Goal: Use online tool/utility: Utilize a website feature to perform a specific function

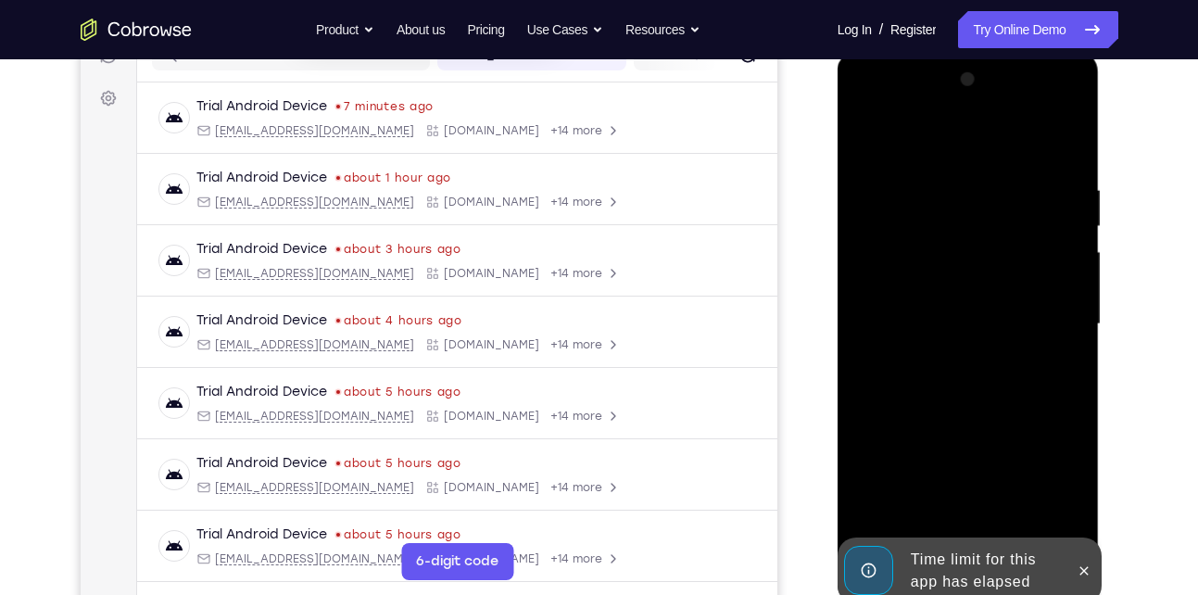
drag, startPoint x: 810, startPoint y: 231, endPoint x: 164, endPoint y: 382, distance: 663.4
click at [810, 231] on div "Your Support Agent Your Customer Web iOS Android" at bounding box center [600, 264] width 1038 height 685
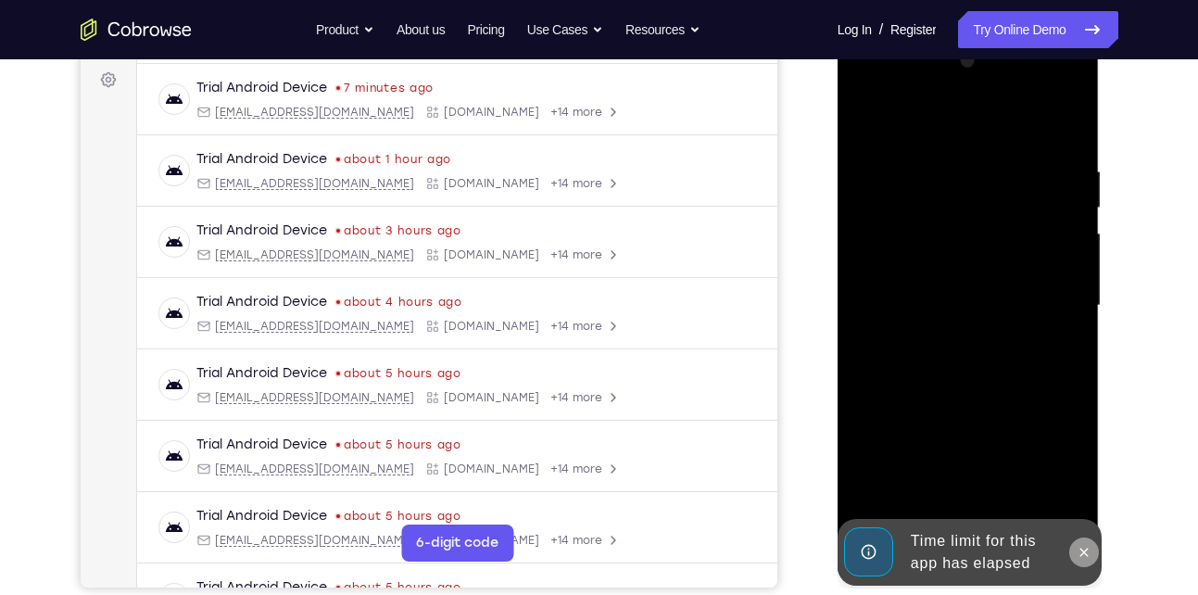
scroll to position [366, 0]
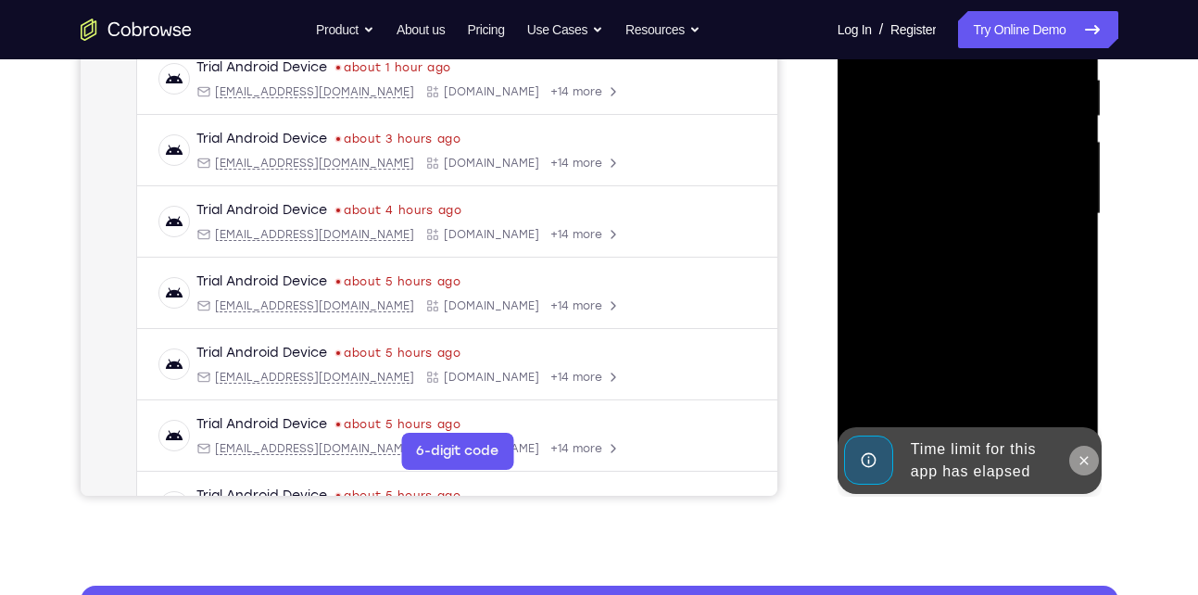
click at [1089, 458] on icon at bounding box center [1084, 460] width 15 height 15
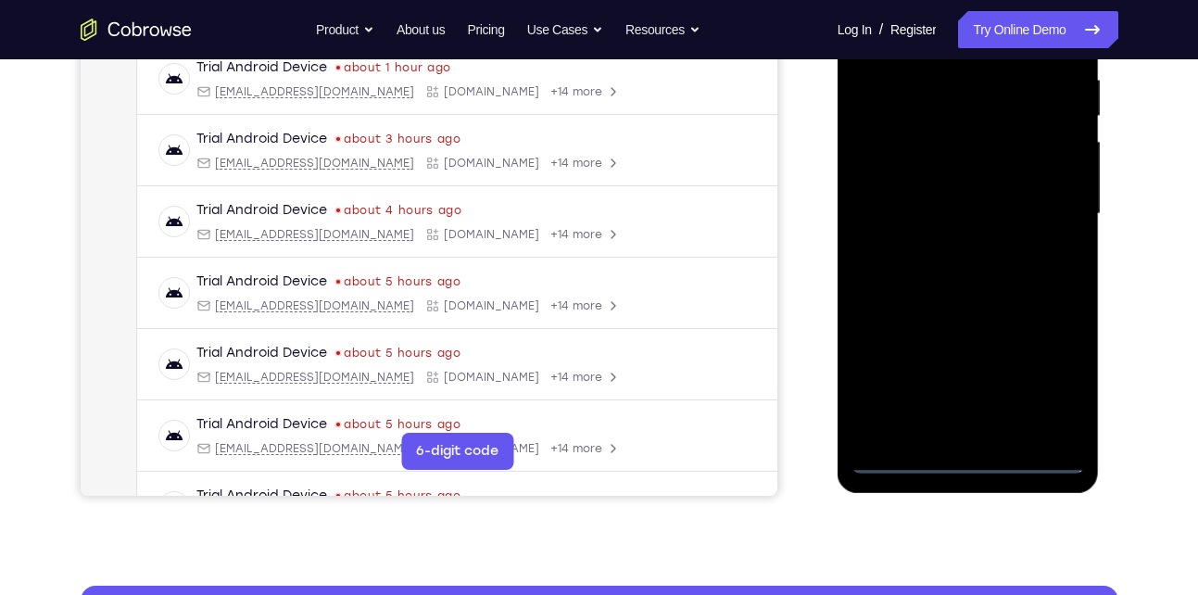
click at [966, 453] on div at bounding box center [969, 214] width 234 height 519
click at [974, 460] on div at bounding box center [969, 214] width 234 height 519
click at [1057, 374] on div at bounding box center [969, 214] width 234 height 519
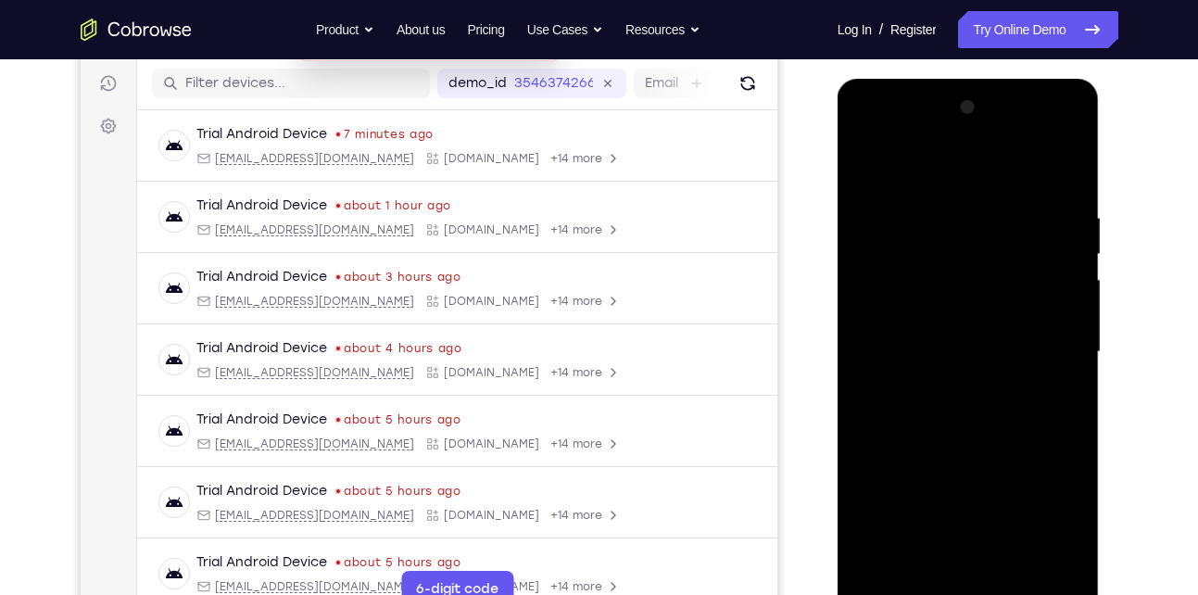
scroll to position [227, 0]
click at [947, 178] on div at bounding box center [969, 353] width 234 height 519
click at [1051, 361] on div at bounding box center [969, 353] width 234 height 519
click at [941, 391] on div at bounding box center [969, 353] width 234 height 519
click at [944, 333] on div at bounding box center [969, 353] width 234 height 519
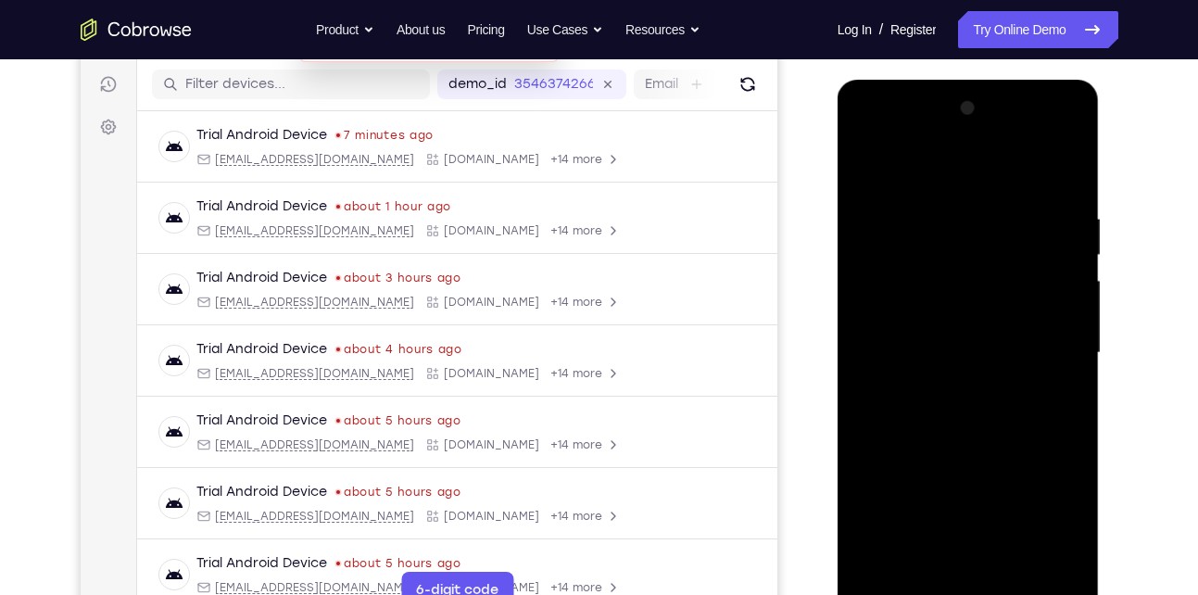
click at [935, 355] on div at bounding box center [969, 353] width 234 height 519
click at [940, 404] on div at bounding box center [969, 353] width 234 height 519
click at [935, 410] on div at bounding box center [969, 353] width 234 height 519
click at [958, 399] on div at bounding box center [969, 353] width 234 height 519
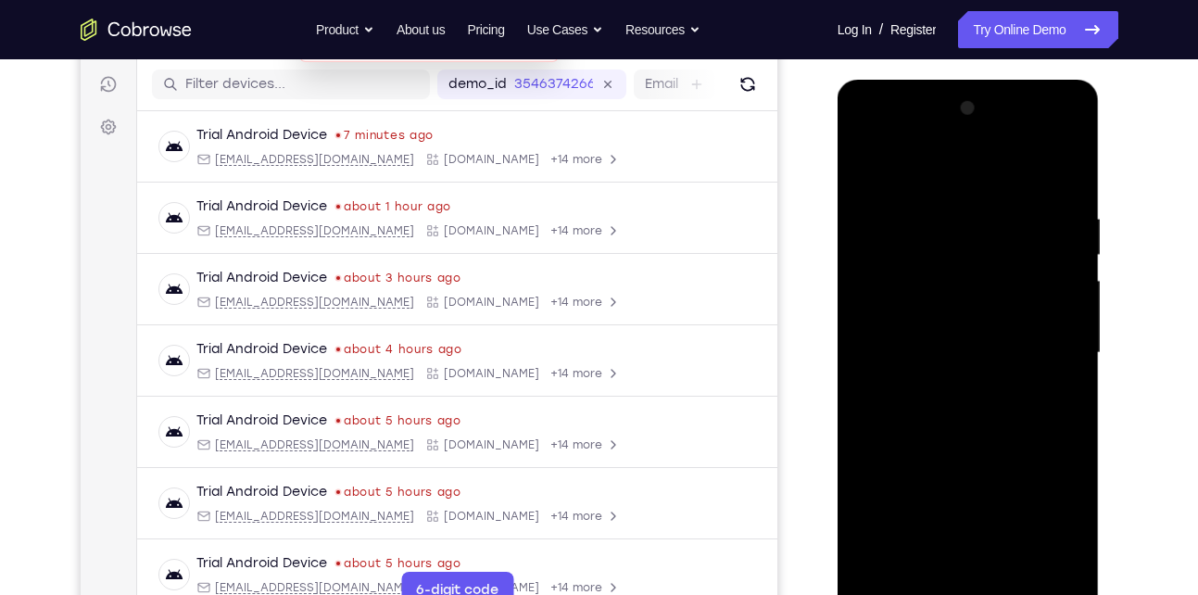
click at [953, 418] on div at bounding box center [969, 353] width 234 height 519
drag, startPoint x: 954, startPoint y: 175, endPoint x: 941, endPoint y: 108, distance: 68.9
click at [941, 108] on div at bounding box center [969, 353] width 234 height 519
click at [947, 219] on div at bounding box center [969, 353] width 234 height 519
click at [1065, 572] on div at bounding box center [969, 353] width 234 height 519
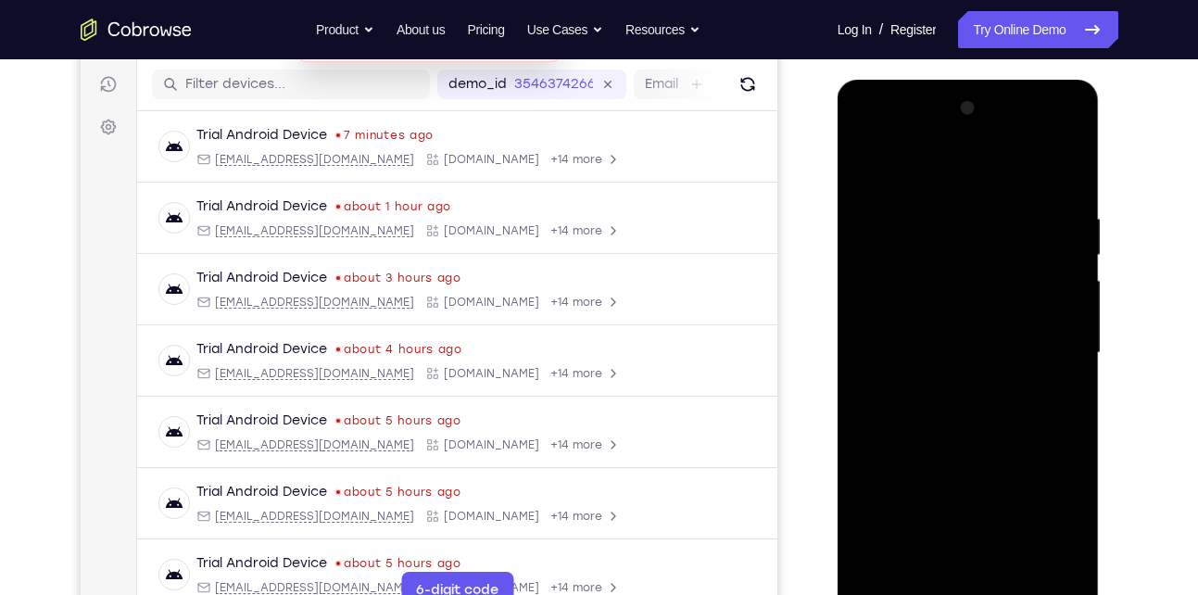
click at [1045, 323] on div at bounding box center [969, 353] width 234 height 519
click at [1050, 268] on div at bounding box center [969, 353] width 234 height 519
click at [1069, 183] on div at bounding box center [969, 353] width 234 height 519
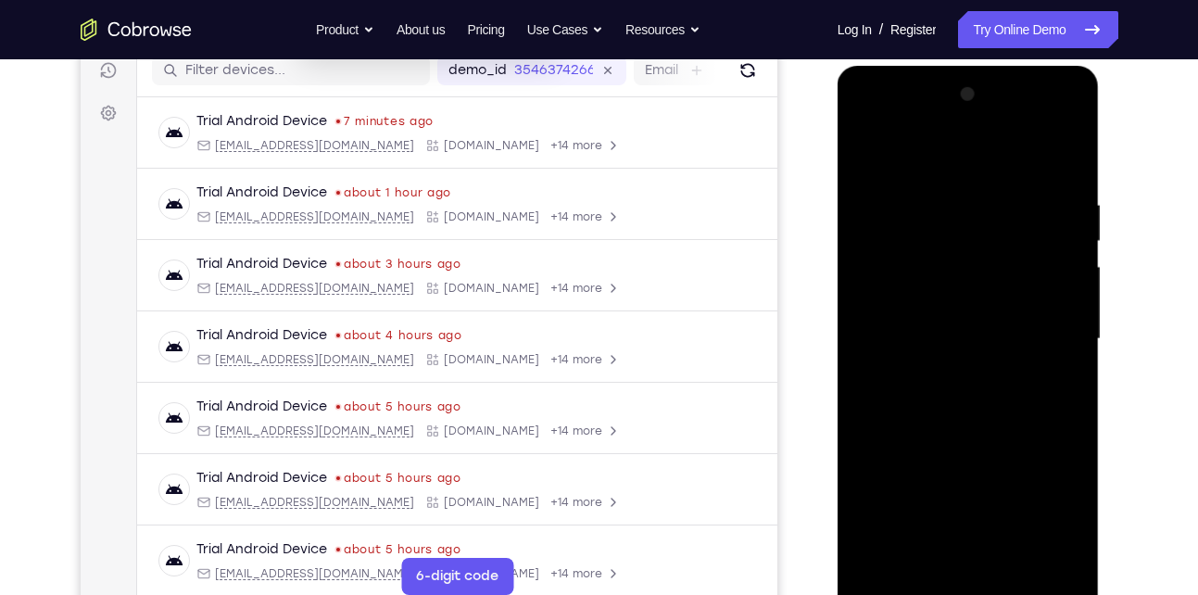
scroll to position [240, 0]
click at [1014, 431] on div at bounding box center [969, 340] width 234 height 519
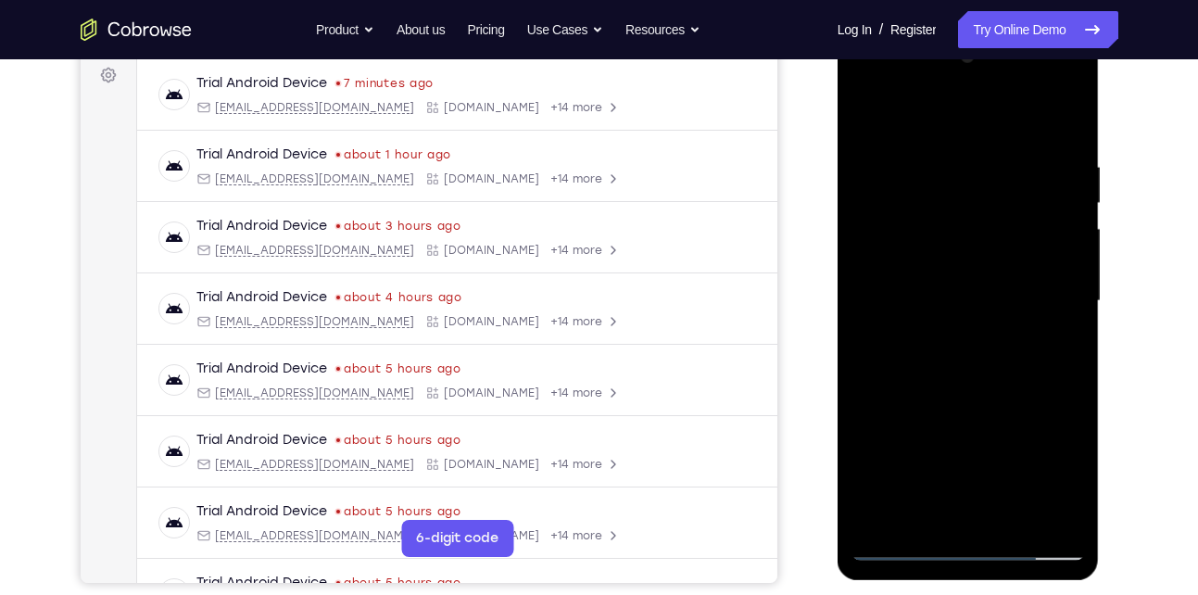
click at [1010, 517] on div at bounding box center [969, 301] width 234 height 519
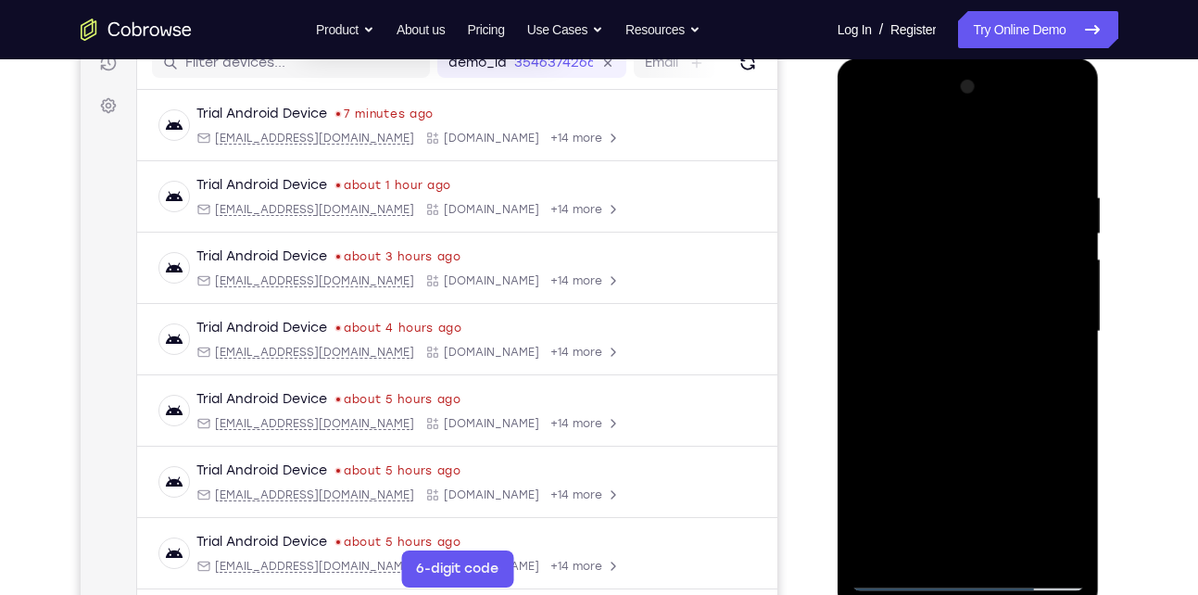
click at [949, 430] on div at bounding box center [969, 331] width 234 height 519
click at [871, 142] on div at bounding box center [969, 331] width 234 height 519
click at [996, 400] on div at bounding box center [969, 331] width 234 height 519
drag, startPoint x: 996, startPoint y: 400, endPoint x: 995, endPoint y: 279, distance: 121.4
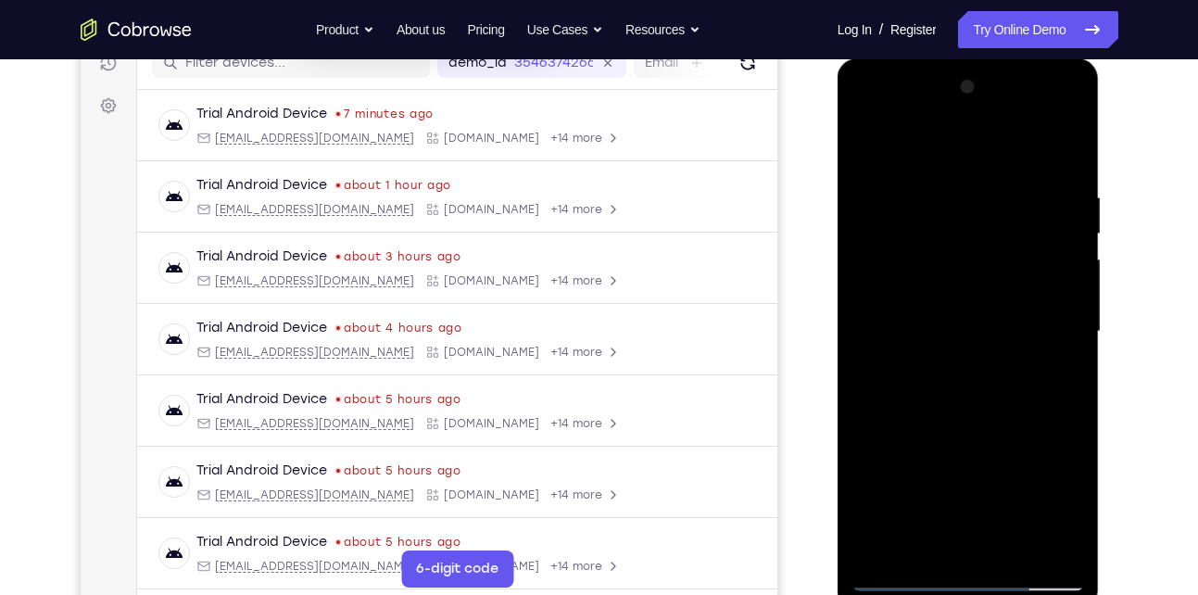
click at [995, 279] on div at bounding box center [969, 331] width 234 height 519
drag, startPoint x: 1002, startPoint y: 439, endPoint x: 994, endPoint y: 272, distance: 167.0
click at [994, 272] on div at bounding box center [969, 331] width 234 height 519
drag, startPoint x: 980, startPoint y: 442, endPoint x: 976, endPoint y: 207, distance: 235.4
click at [976, 207] on div at bounding box center [969, 331] width 234 height 519
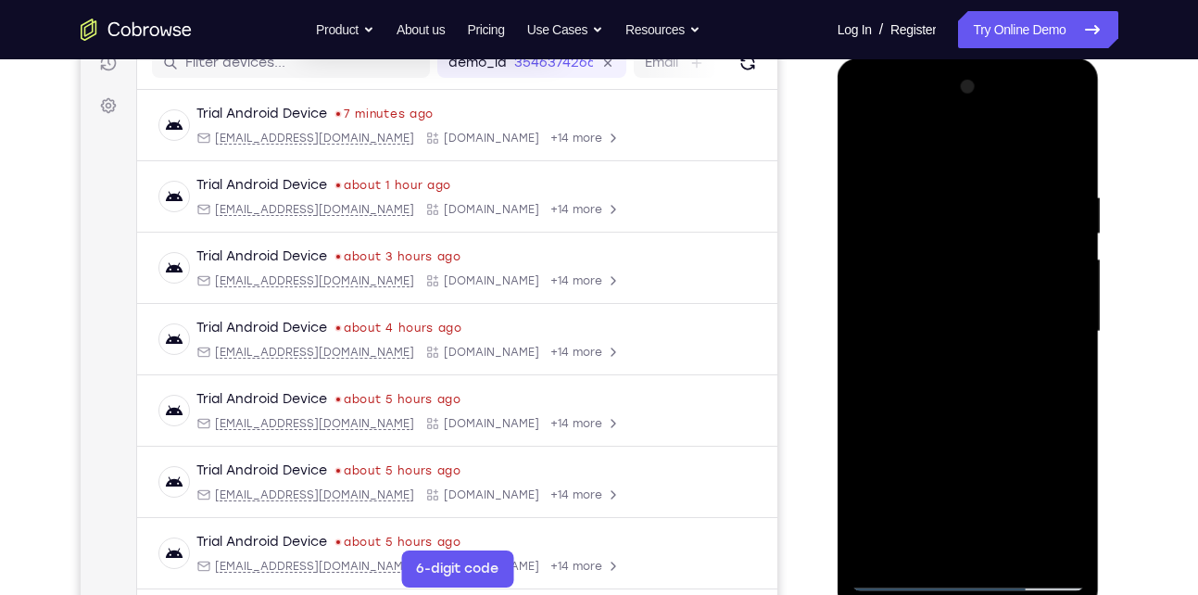
click at [1015, 546] on div at bounding box center [969, 331] width 234 height 519
click at [967, 319] on div at bounding box center [969, 331] width 234 height 519
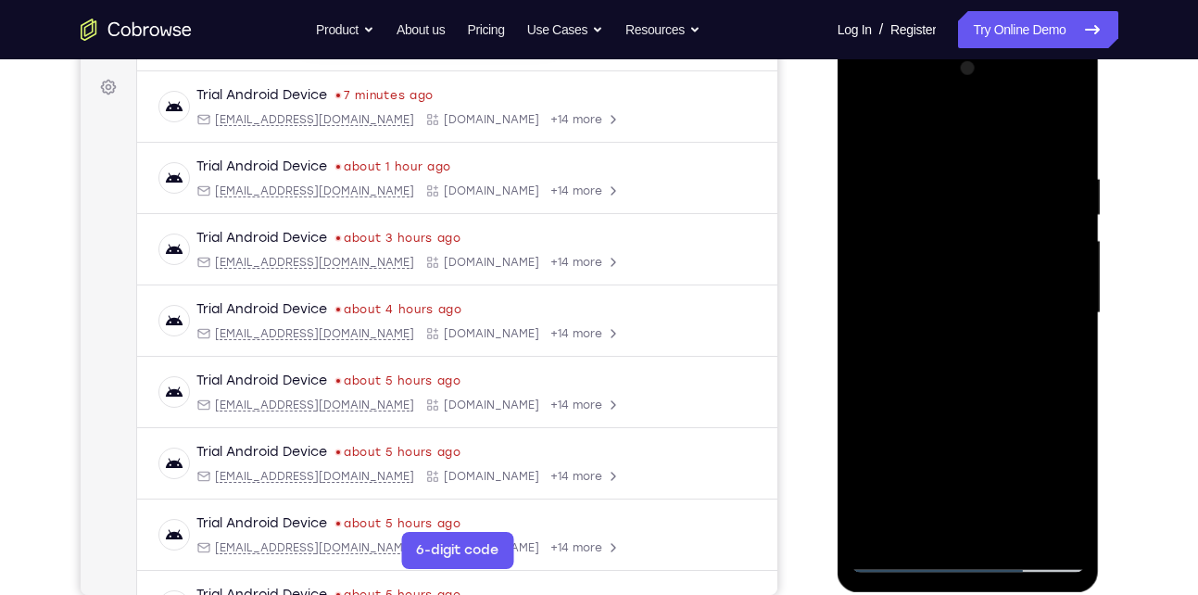
scroll to position [267, 0]
click at [937, 516] on div at bounding box center [969, 313] width 234 height 519
click at [875, 127] on div at bounding box center [969, 313] width 234 height 519
click at [951, 348] on div at bounding box center [969, 313] width 234 height 519
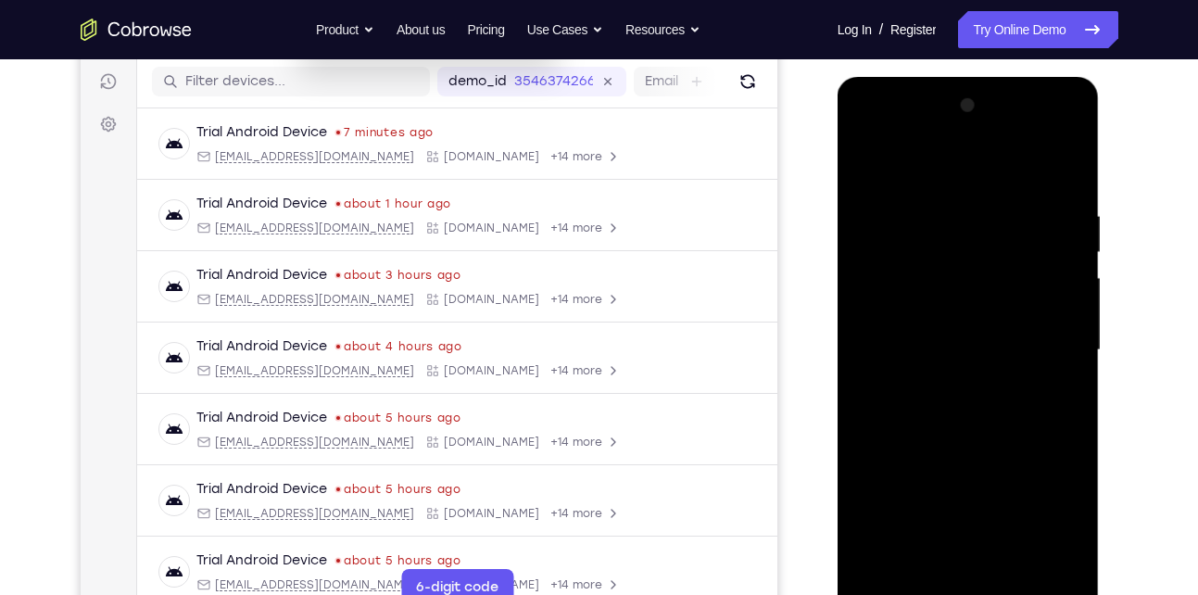
scroll to position [222, 0]
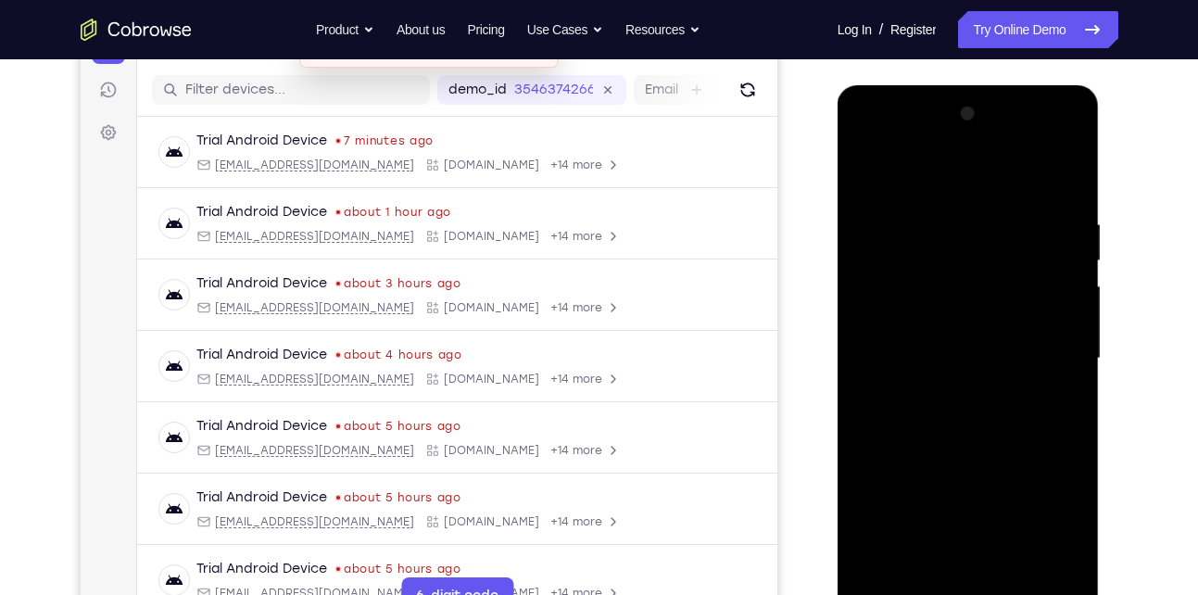
click at [874, 179] on div at bounding box center [969, 358] width 234 height 519
drag, startPoint x: 967, startPoint y: 230, endPoint x: 936, endPoint y: 366, distance: 139.6
click at [936, 366] on div at bounding box center [969, 358] width 234 height 519
click at [1068, 174] on div at bounding box center [969, 358] width 234 height 519
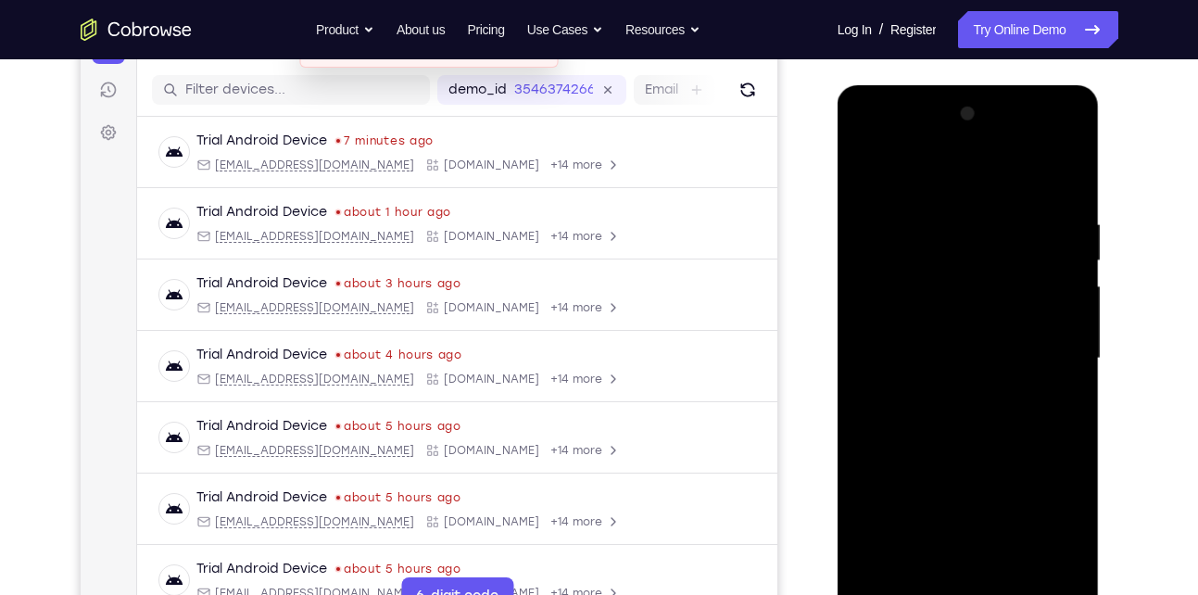
click at [977, 200] on div at bounding box center [969, 358] width 234 height 519
drag, startPoint x: 918, startPoint y: 482, endPoint x: 924, endPoint y: 296, distance: 186.4
click at [924, 296] on div at bounding box center [969, 358] width 234 height 519
drag, startPoint x: 935, startPoint y: 463, endPoint x: 935, endPoint y: 280, distance: 183.5
click at [935, 280] on div at bounding box center [969, 358] width 234 height 519
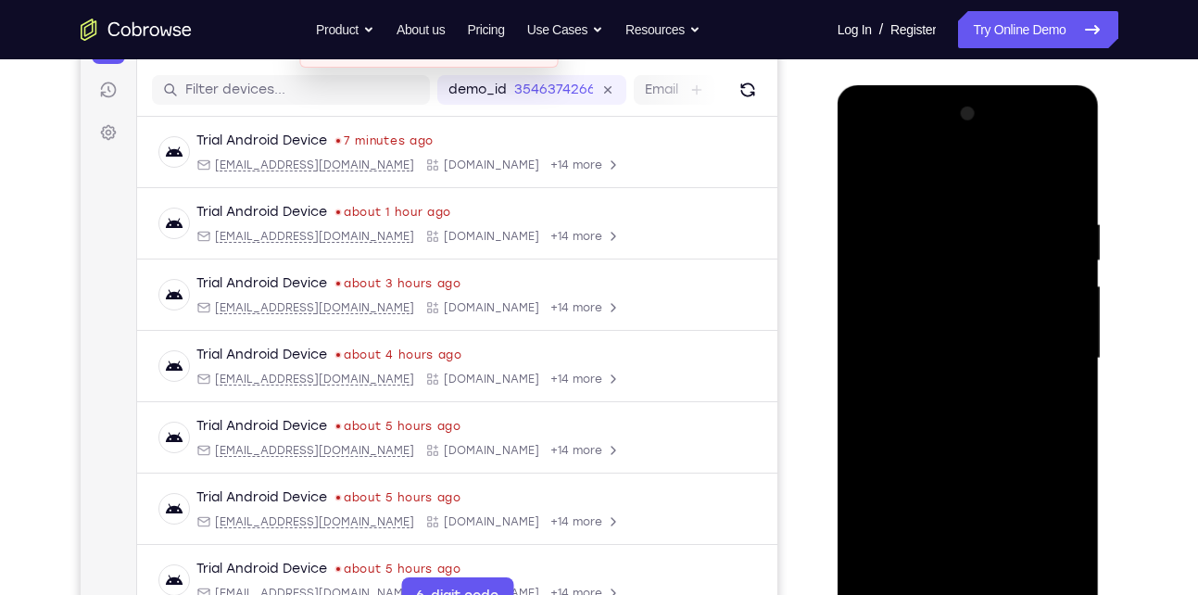
click at [1045, 566] on div at bounding box center [969, 358] width 234 height 519
click at [882, 573] on div at bounding box center [969, 358] width 234 height 519
drag, startPoint x: 922, startPoint y: 364, endPoint x: 951, endPoint y: 182, distance: 184.8
click at [951, 182] on div at bounding box center [969, 358] width 234 height 519
drag, startPoint x: 935, startPoint y: 427, endPoint x: 957, endPoint y: 177, distance: 251.2
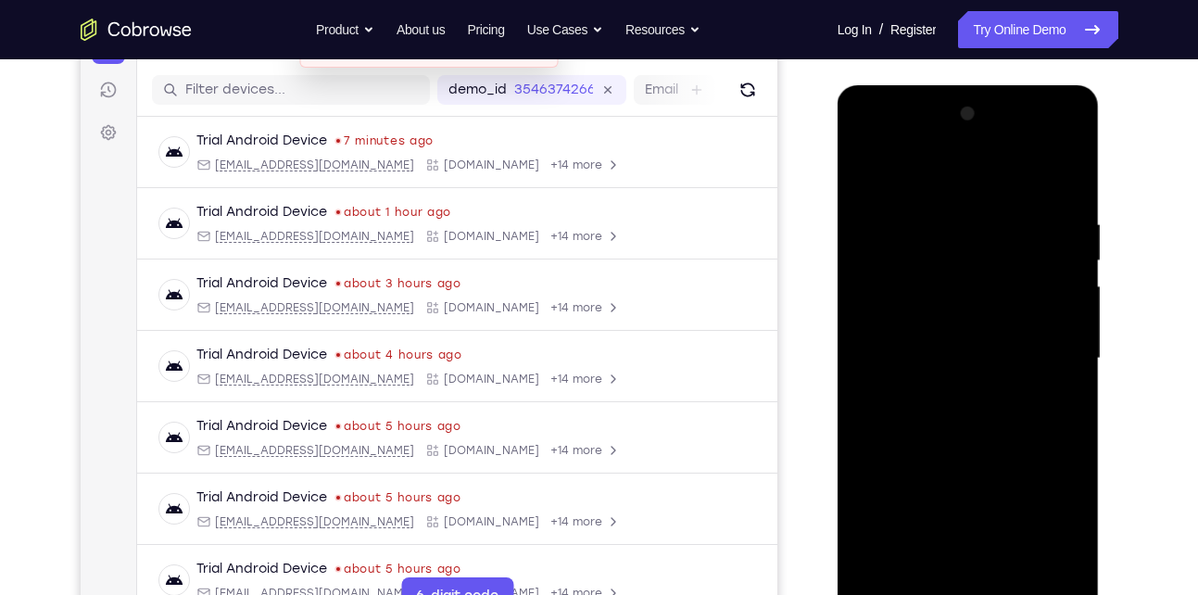
click at [957, 177] on div at bounding box center [969, 358] width 234 height 519
click at [884, 579] on div at bounding box center [969, 358] width 234 height 519
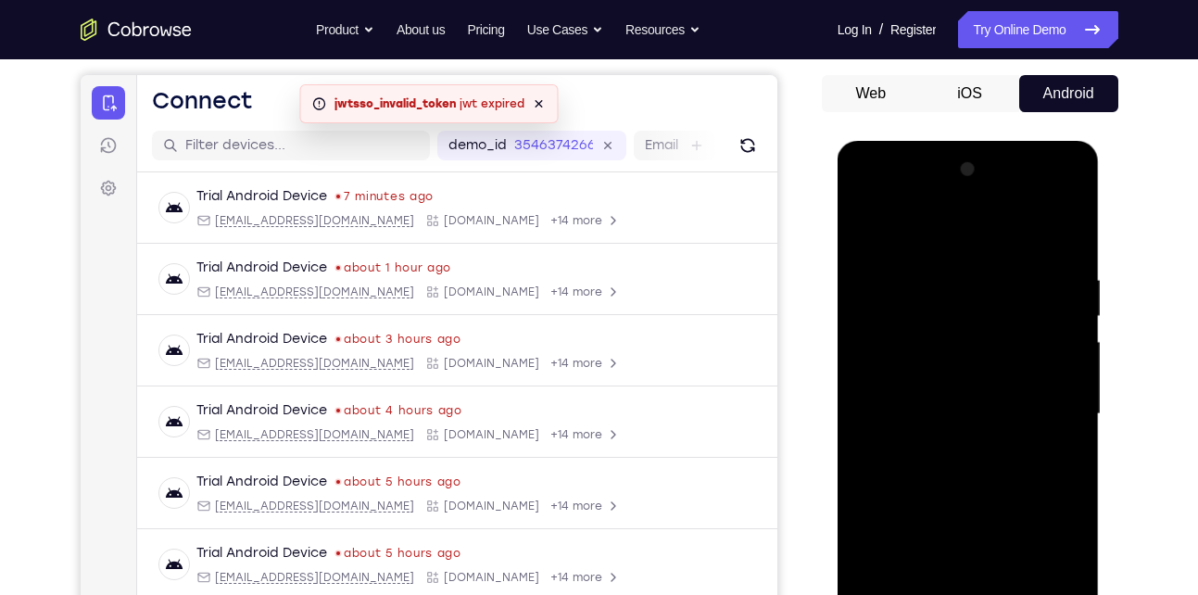
scroll to position [164, 0]
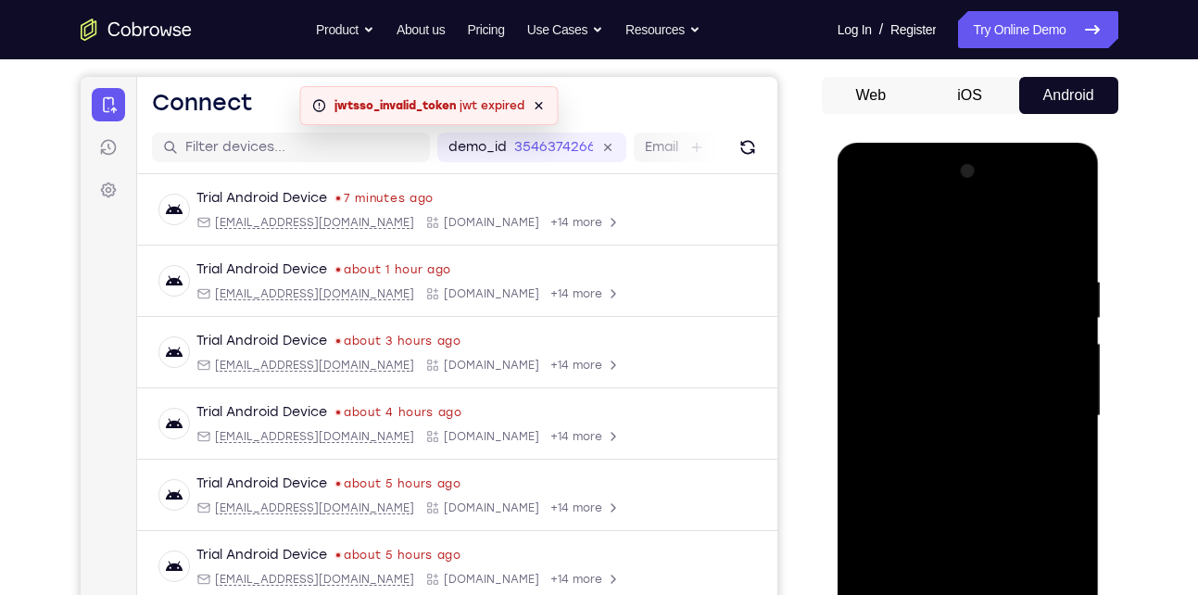
drag, startPoint x: 957, startPoint y: 260, endPoint x: 916, endPoint y: 538, distance: 280.2
click at [916, 538] on div at bounding box center [969, 416] width 234 height 519
click at [937, 279] on div at bounding box center [969, 416] width 234 height 519
click at [1056, 366] on div at bounding box center [969, 416] width 234 height 519
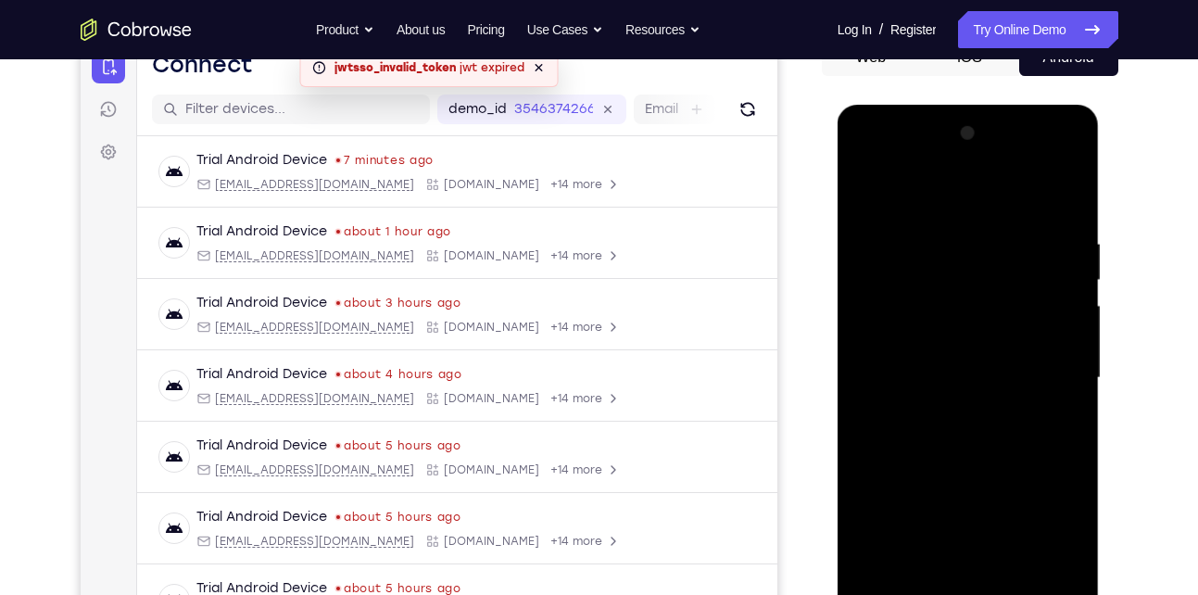
scroll to position [234, 0]
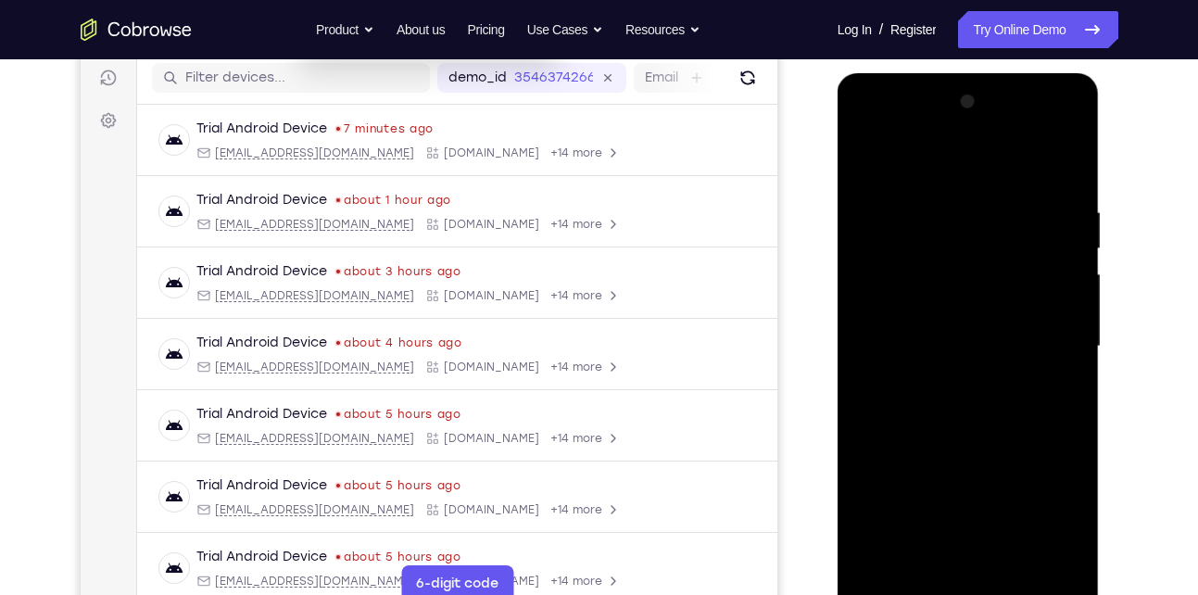
click at [876, 410] on div at bounding box center [969, 346] width 234 height 519
click at [1072, 566] on div at bounding box center [969, 346] width 234 height 519
click at [1069, 505] on div at bounding box center [969, 346] width 234 height 519
click at [883, 371] on div at bounding box center [969, 346] width 234 height 519
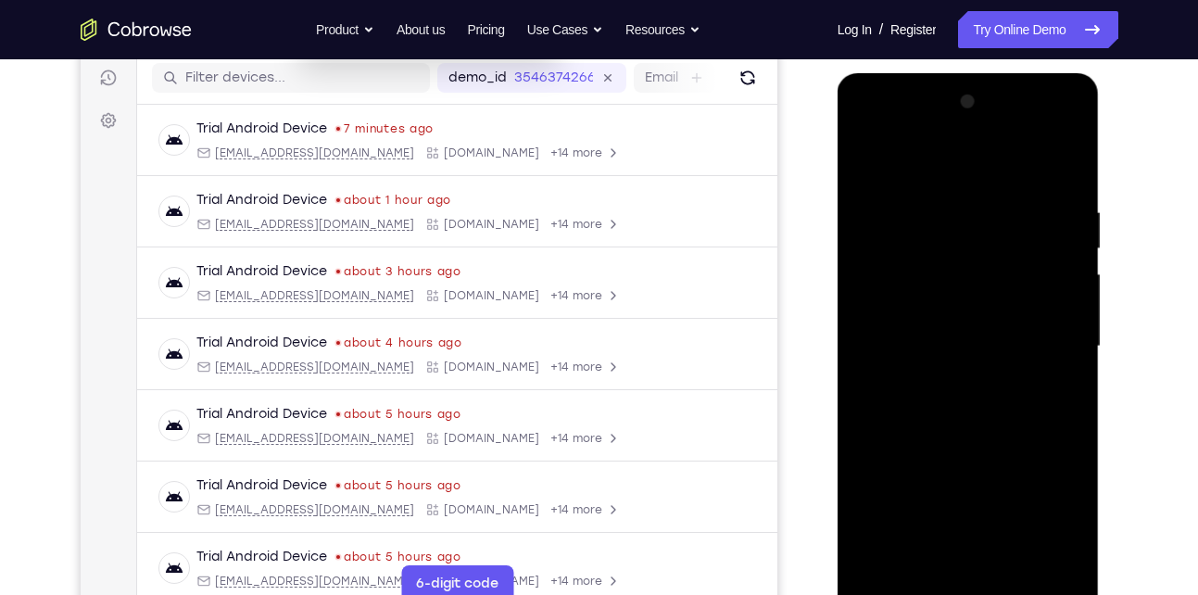
click at [1035, 368] on div at bounding box center [969, 346] width 234 height 519
click at [938, 319] on div at bounding box center [969, 346] width 234 height 519
click at [961, 315] on div at bounding box center [969, 346] width 234 height 519
click at [897, 210] on div at bounding box center [969, 346] width 234 height 519
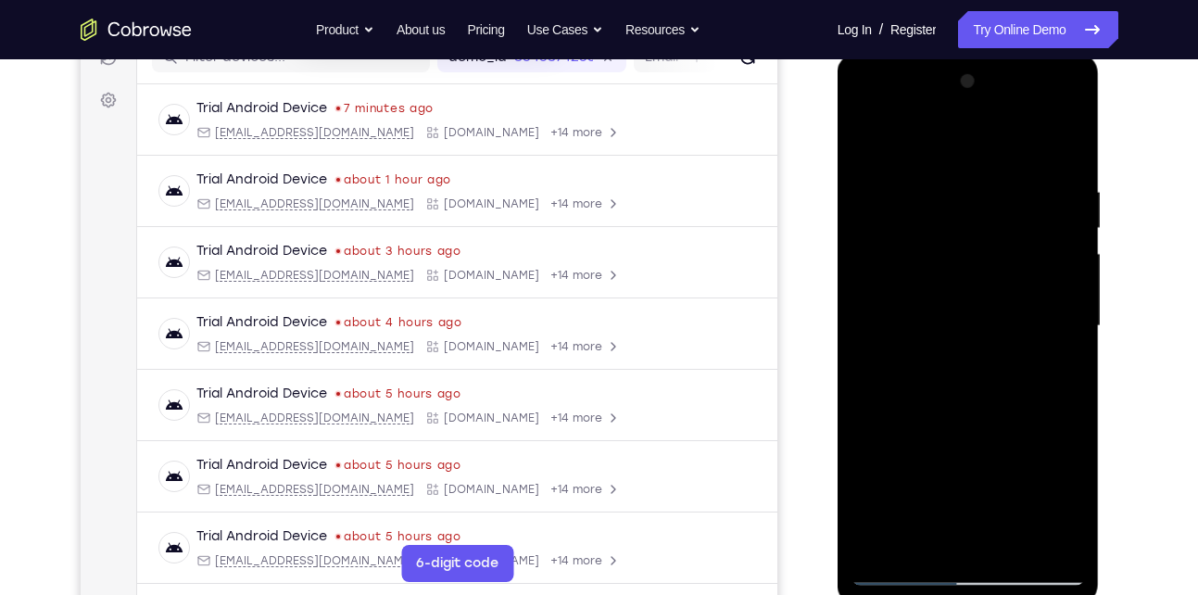
scroll to position [268, 0]
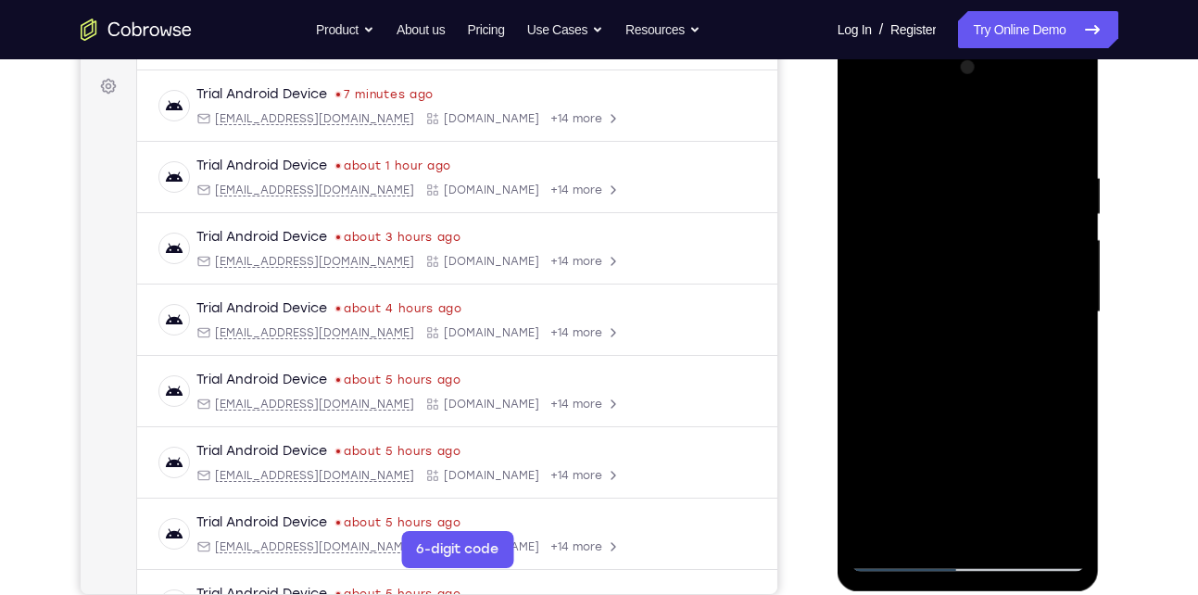
click at [953, 515] on div at bounding box center [969, 312] width 234 height 519
click at [898, 560] on div at bounding box center [969, 312] width 234 height 519
click at [1056, 522] on div at bounding box center [969, 312] width 234 height 519
click at [1068, 139] on div at bounding box center [969, 312] width 234 height 519
click at [1012, 535] on div at bounding box center [969, 312] width 234 height 519
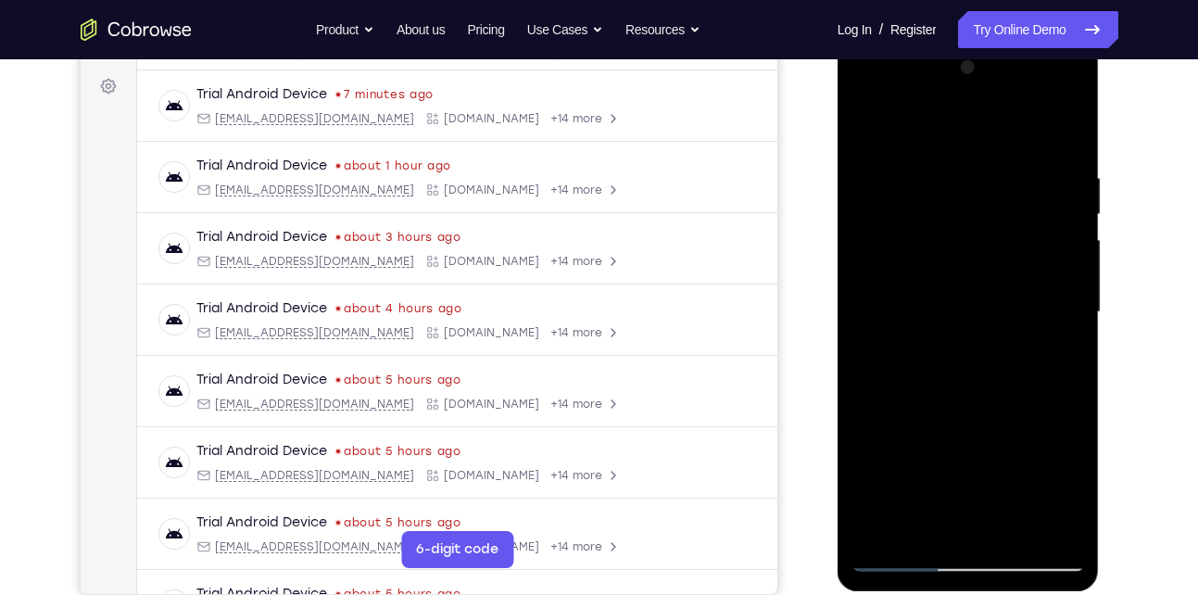
click at [978, 309] on div at bounding box center [969, 312] width 234 height 519
click at [878, 132] on div at bounding box center [969, 312] width 234 height 519
click at [1004, 336] on div at bounding box center [969, 312] width 234 height 519
click at [925, 515] on div at bounding box center [969, 312] width 234 height 519
click at [870, 129] on div at bounding box center [969, 312] width 234 height 519
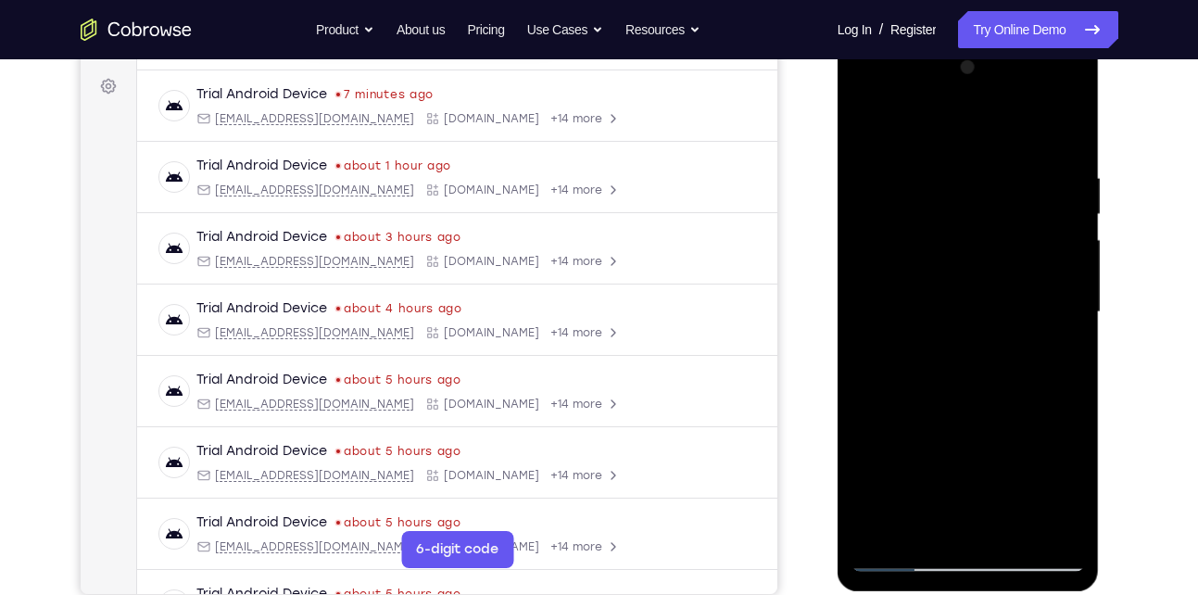
click at [942, 289] on div at bounding box center [969, 312] width 234 height 519
click at [867, 126] on div at bounding box center [969, 312] width 234 height 519
drag, startPoint x: 972, startPoint y: 178, endPoint x: 962, endPoint y: 480, distance: 302.3
click at [962, 480] on div at bounding box center [969, 312] width 234 height 519
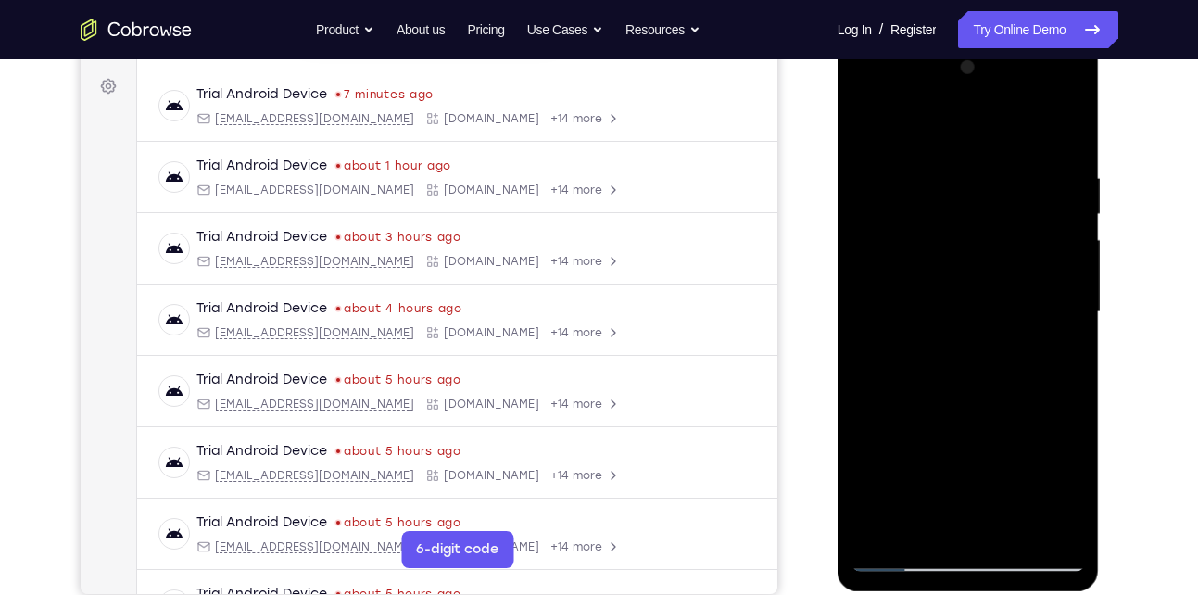
click at [938, 154] on div at bounding box center [969, 312] width 234 height 519
click at [1060, 271] on div at bounding box center [969, 312] width 234 height 519
click at [1071, 535] on div at bounding box center [969, 312] width 234 height 519
click at [1046, 514] on div at bounding box center [969, 312] width 234 height 519
click at [897, 382] on div at bounding box center [969, 312] width 234 height 519
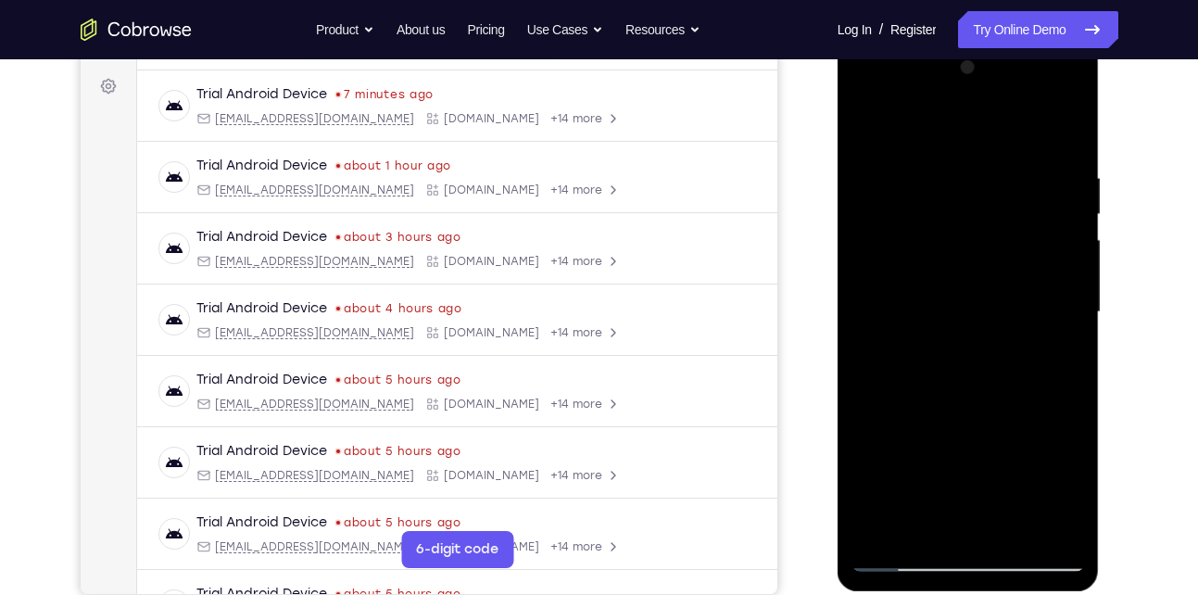
click at [1050, 528] on div at bounding box center [969, 312] width 234 height 519
click at [1066, 336] on div at bounding box center [969, 312] width 234 height 519
click at [1046, 528] on div at bounding box center [969, 312] width 234 height 519
click at [1058, 340] on div at bounding box center [969, 312] width 234 height 519
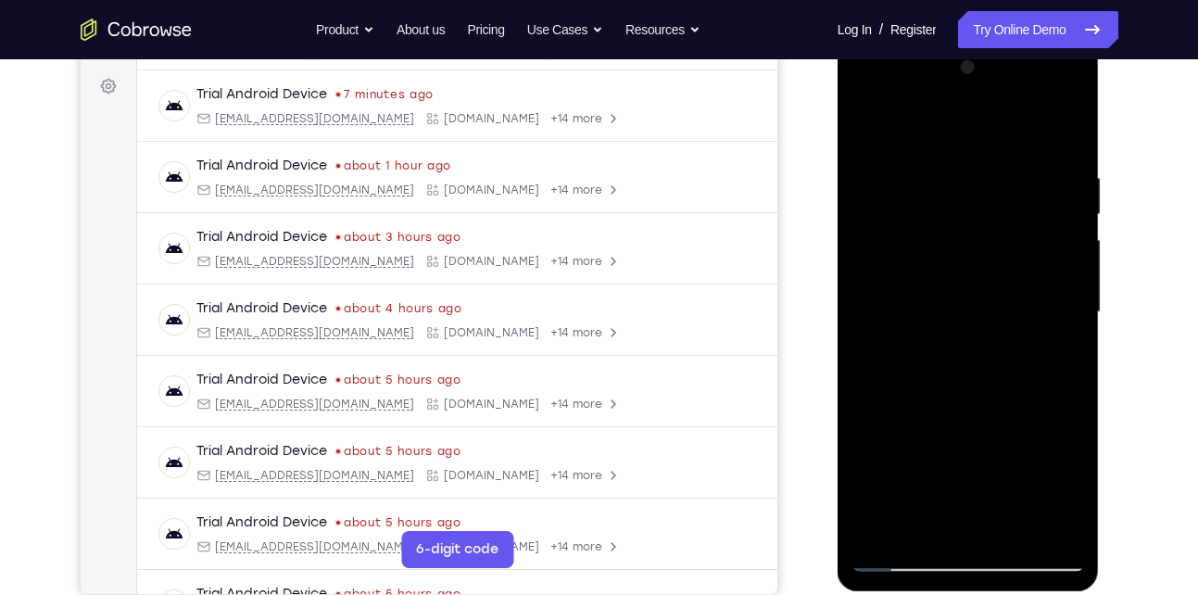
click at [1042, 523] on div at bounding box center [969, 312] width 234 height 519
click at [1047, 353] on div at bounding box center [969, 312] width 234 height 519
click at [885, 359] on div at bounding box center [969, 312] width 234 height 519
click at [1040, 522] on div at bounding box center [969, 312] width 234 height 519
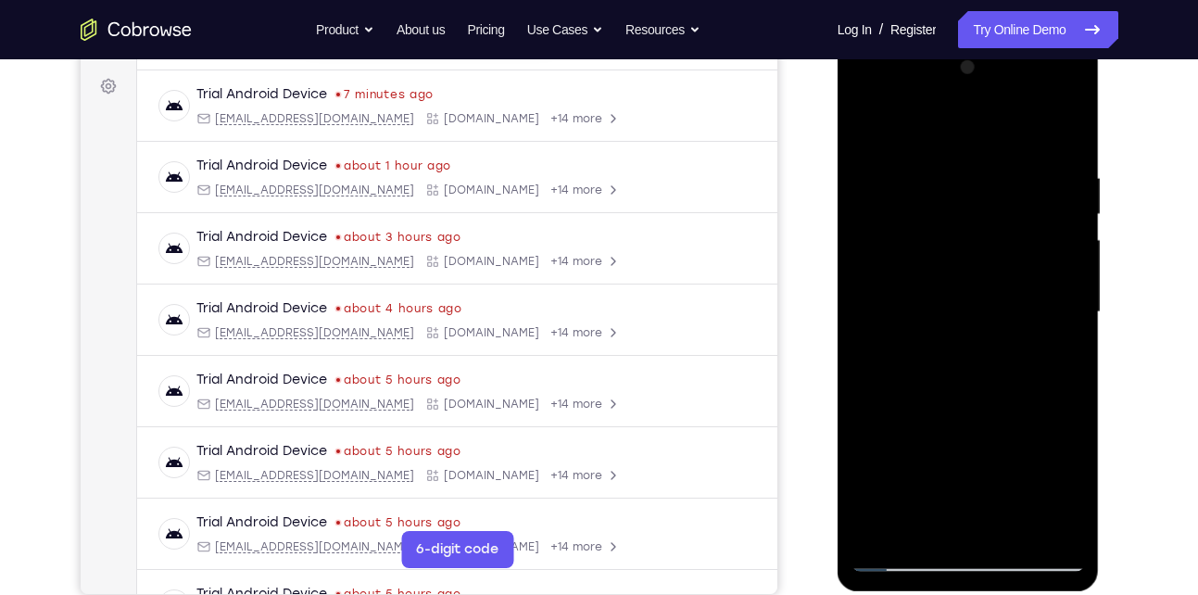
click at [1053, 361] on div at bounding box center [969, 312] width 234 height 519
click at [1045, 518] on div at bounding box center [969, 312] width 234 height 519
click at [1053, 298] on div at bounding box center [969, 312] width 234 height 519
click at [1051, 173] on div at bounding box center [969, 312] width 234 height 519
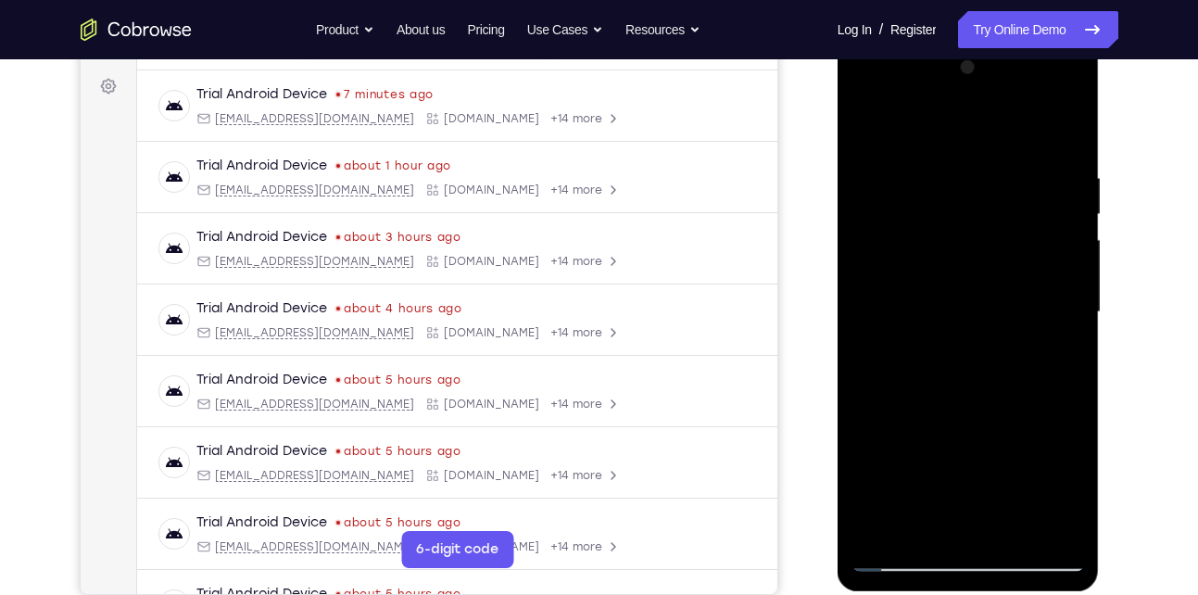
click at [1071, 128] on div at bounding box center [969, 312] width 234 height 519
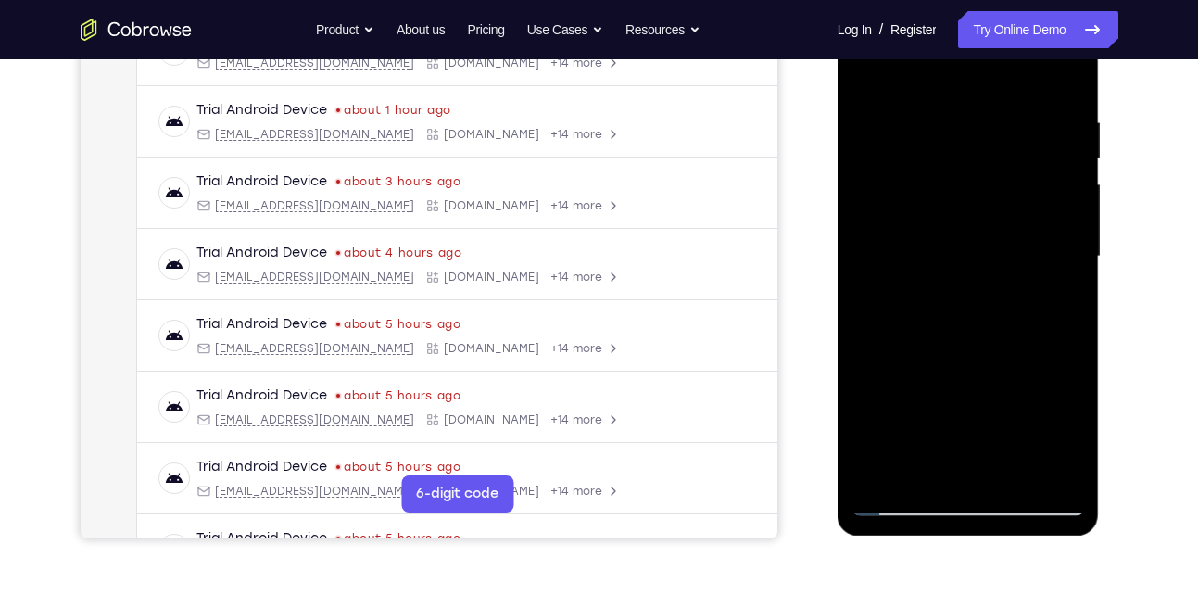
click at [1011, 472] on div at bounding box center [969, 256] width 234 height 519
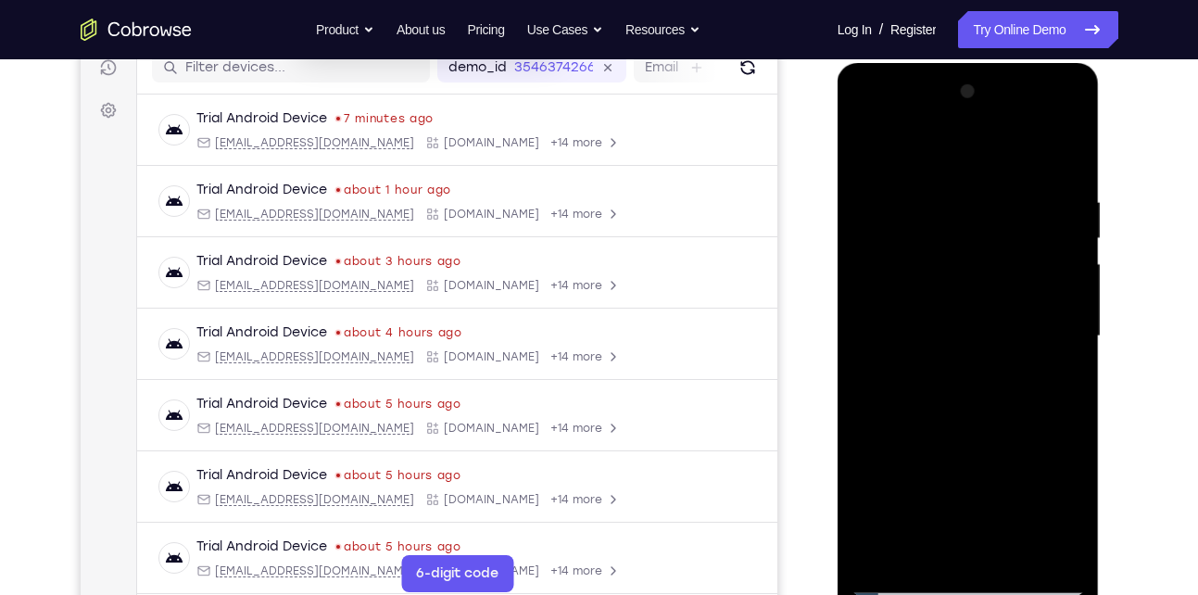
scroll to position [238, 0]
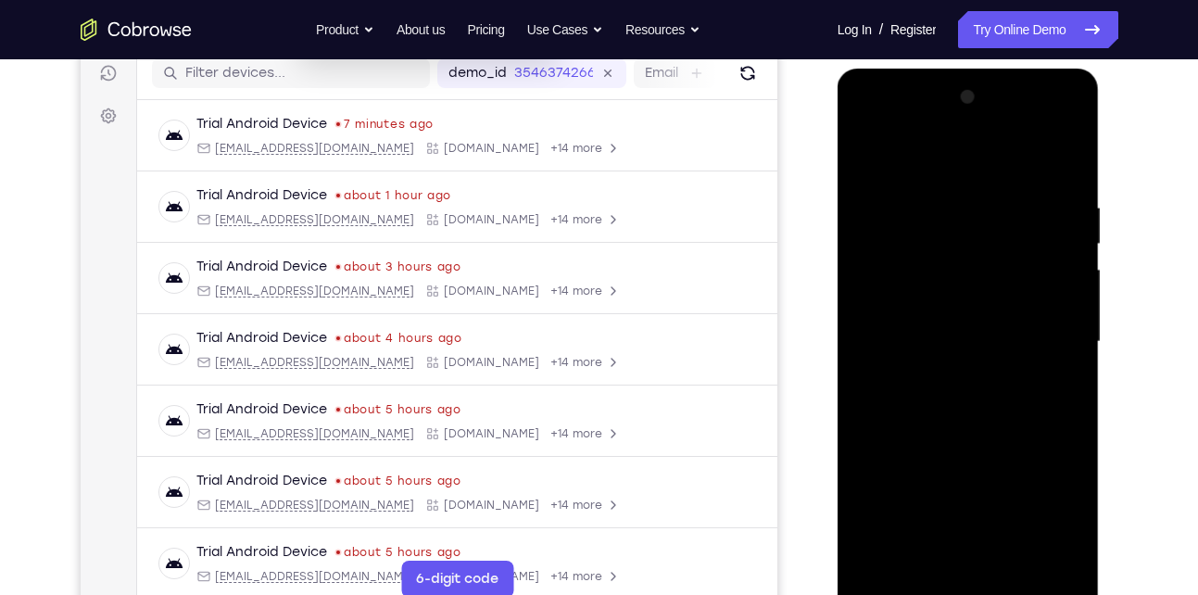
click at [955, 332] on div at bounding box center [969, 341] width 234 height 519
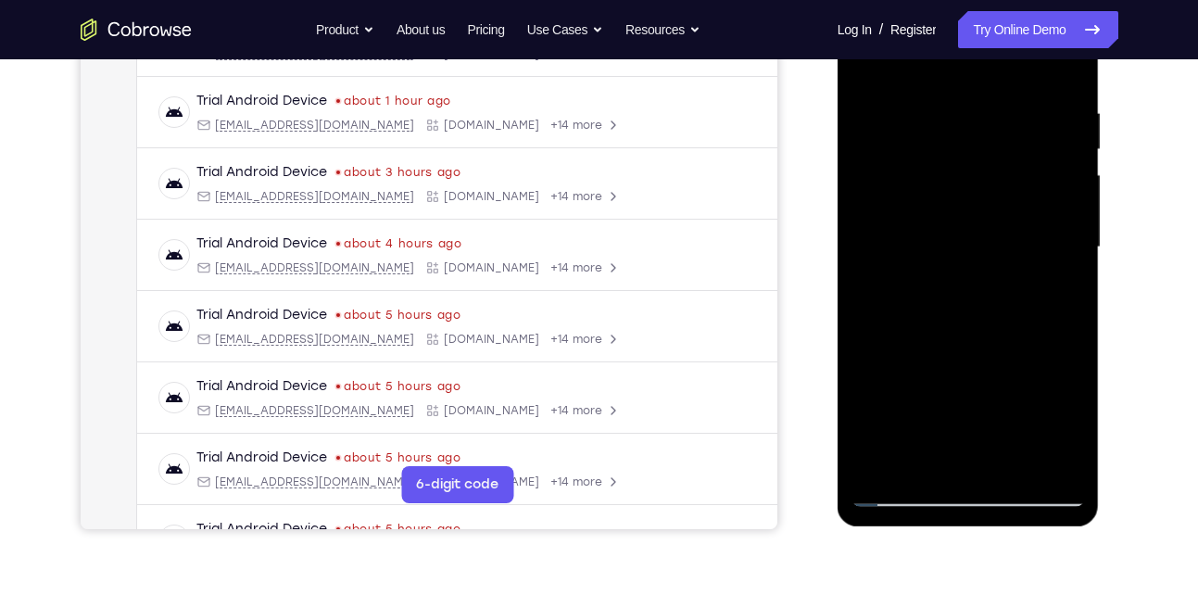
scroll to position [335, 0]
click at [929, 459] on div at bounding box center [969, 245] width 234 height 519
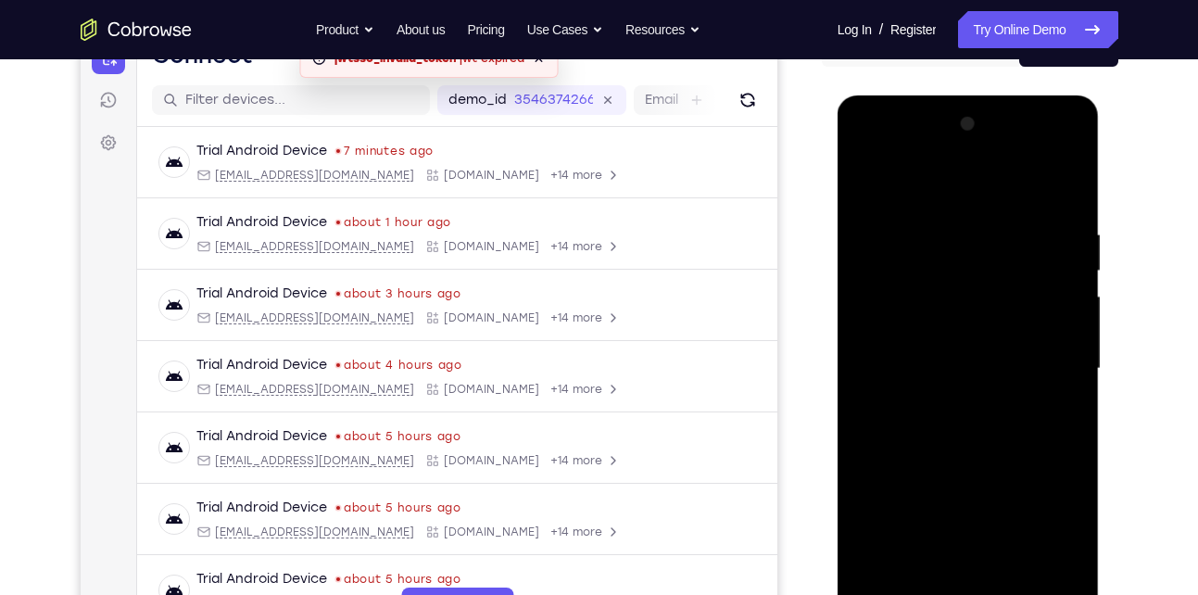
click at [863, 183] on div at bounding box center [969, 368] width 234 height 519
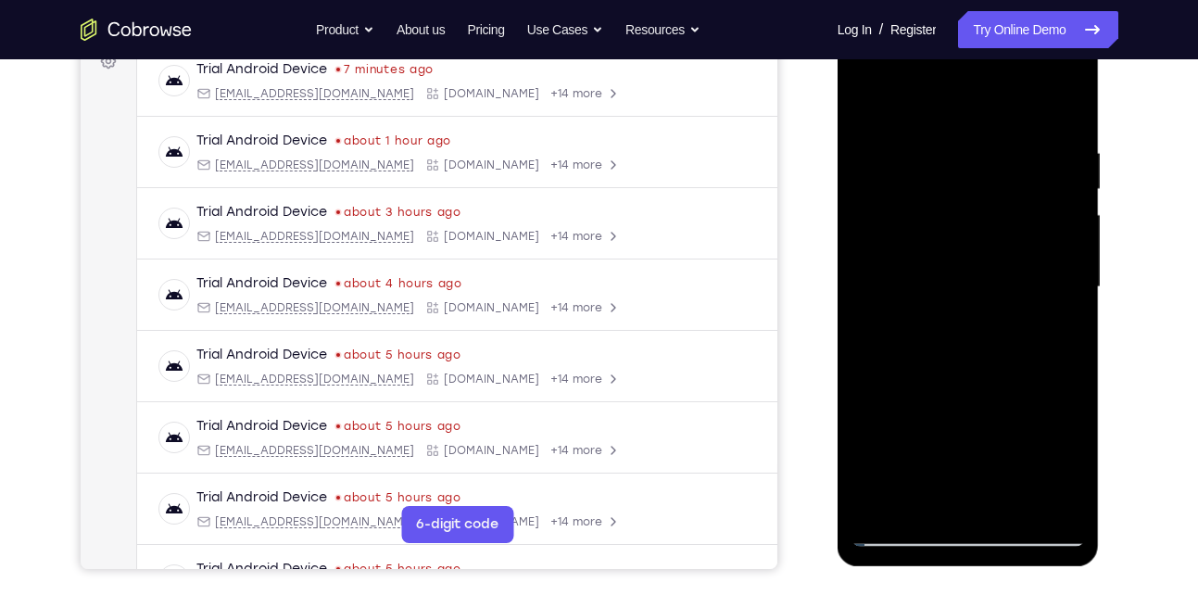
scroll to position [296, 0]
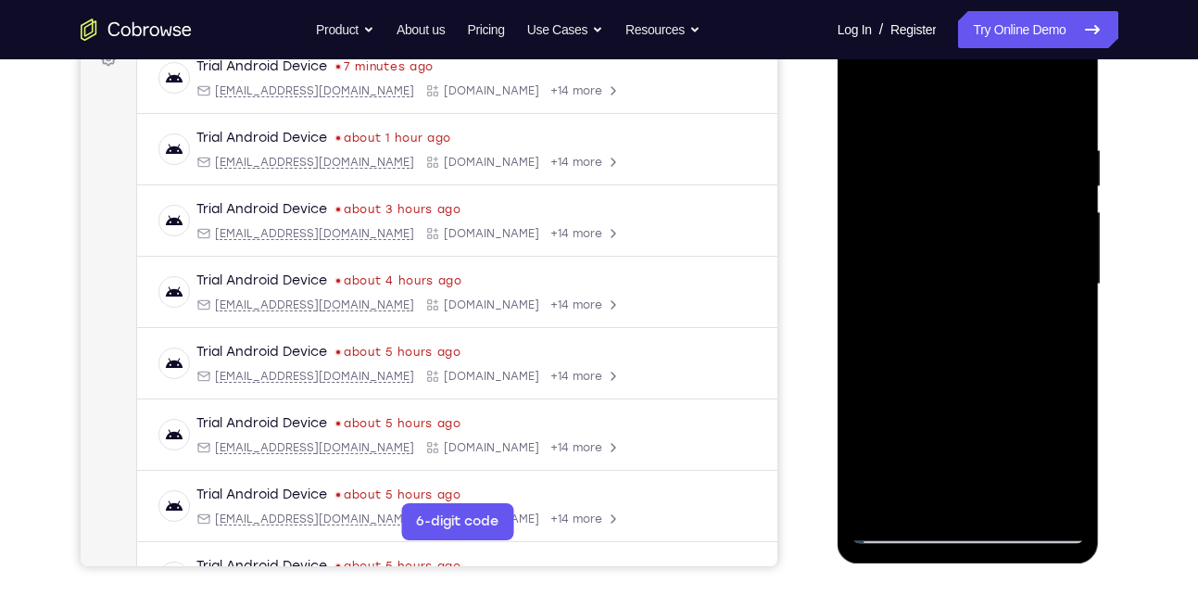
drag, startPoint x: 966, startPoint y: 238, endPoint x: 971, endPoint y: 458, distance: 219.7
click at [971, 458] on div at bounding box center [969, 284] width 234 height 519
click at [967, 299] on div at bounding box center [969, 284] width 234 height 519
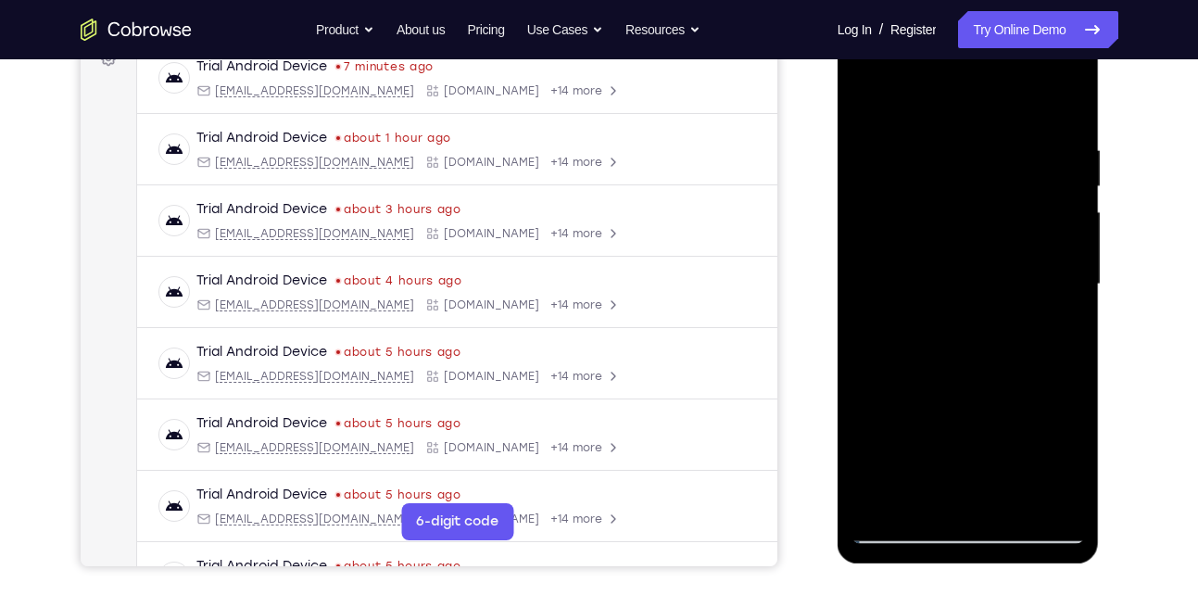
click at [1070, 500] on div at bounding box center [969, 284] width 234 height 519
click at [1019, 505] on div at bounding box center [969, 284] width 234 height 519
click at [944, 265] on div at bounding box center [969, 284] width 234 height 519
click at [912, 523] on div at bounding box center [969, 284] width 234 height 519
click at [904, 533] on div at bounding box center [969, 284] width 234 height 519
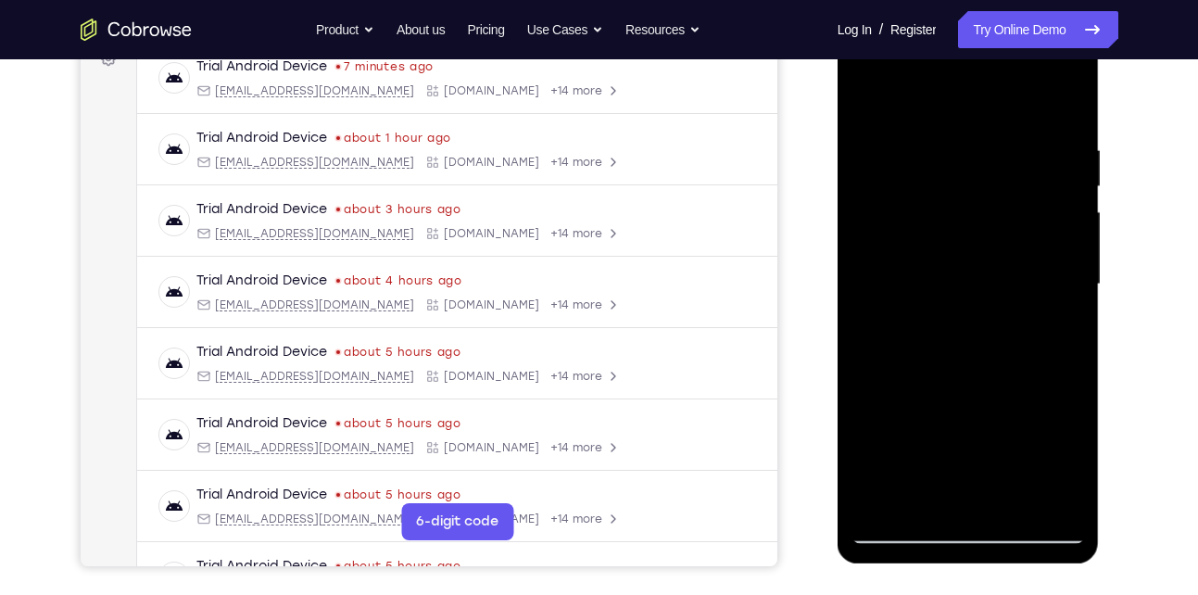
click at [904, 533] on div at bounding box center [969, 284] width 234 height 519
